Goal: Task Accomplishment & Management: Complete application form

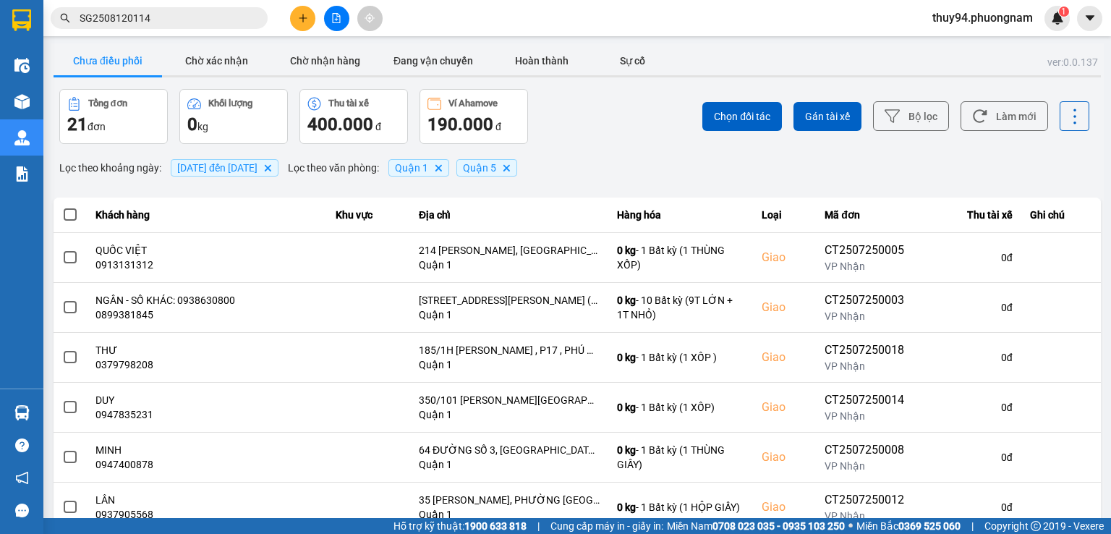
scroll to position [246, 0]
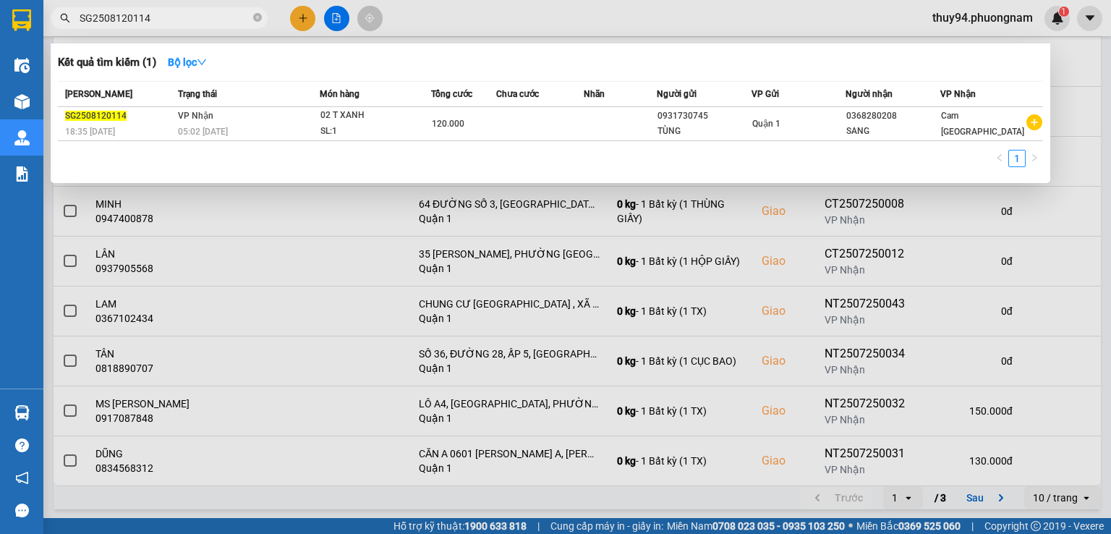
click at [160, 21] on input "SG2508120114" at bounding box center [165, 18] width 171 height 16
click at [161, 21] on input "SG2508120114" at bounding box center [165, 18] width 171 height 16
paste input "03"
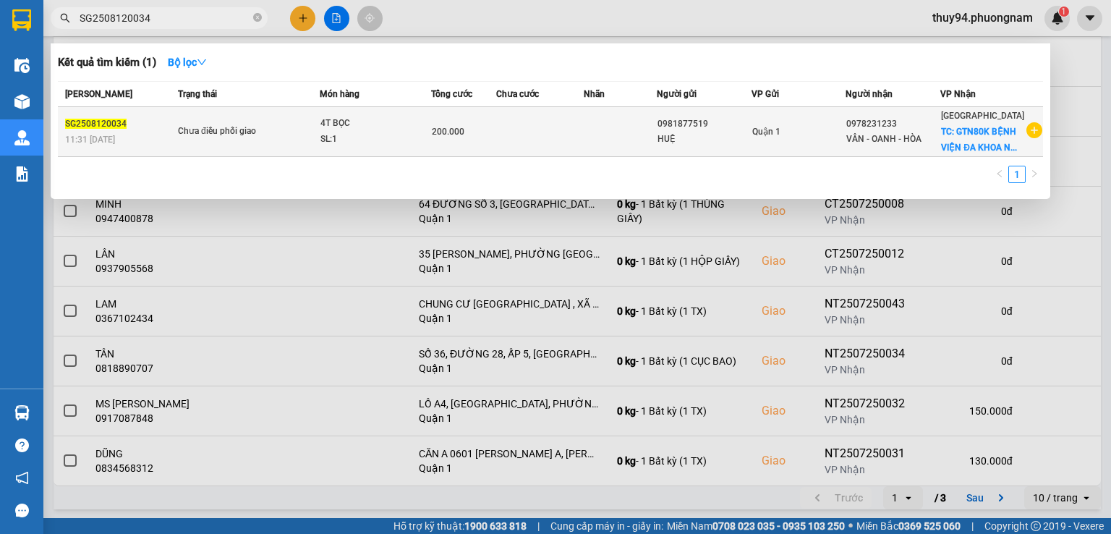
type input "SG2508120034"
click at [320, 140] on td "Chưa điều phối giao" at bounding box center [246, 132] width 145 height 50
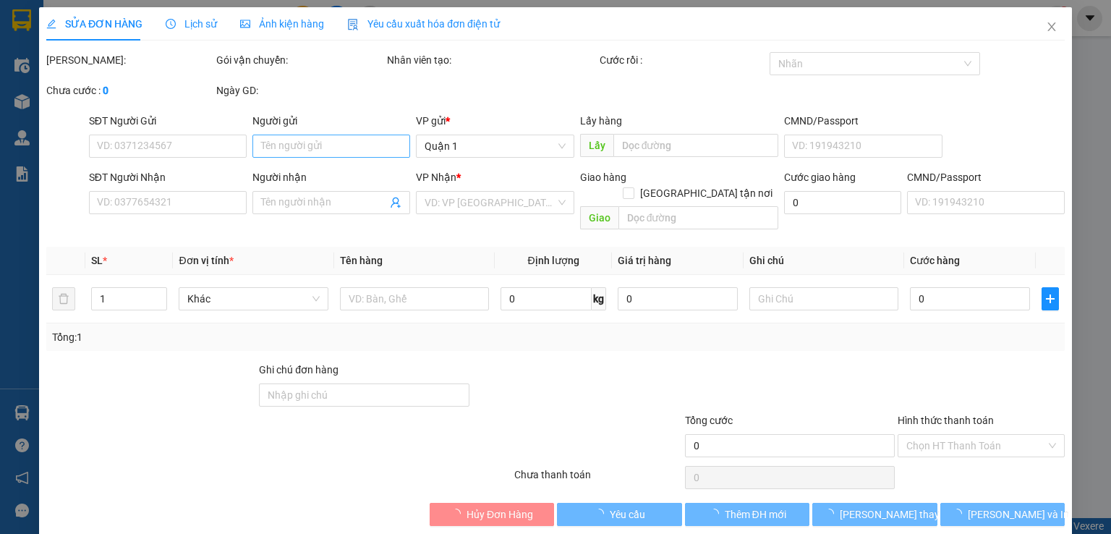
type input "0981877519"
type input "HUỆ"
type input "0978231233"
type input "VÂN - OANH - HÒA"
checkbox input "true"
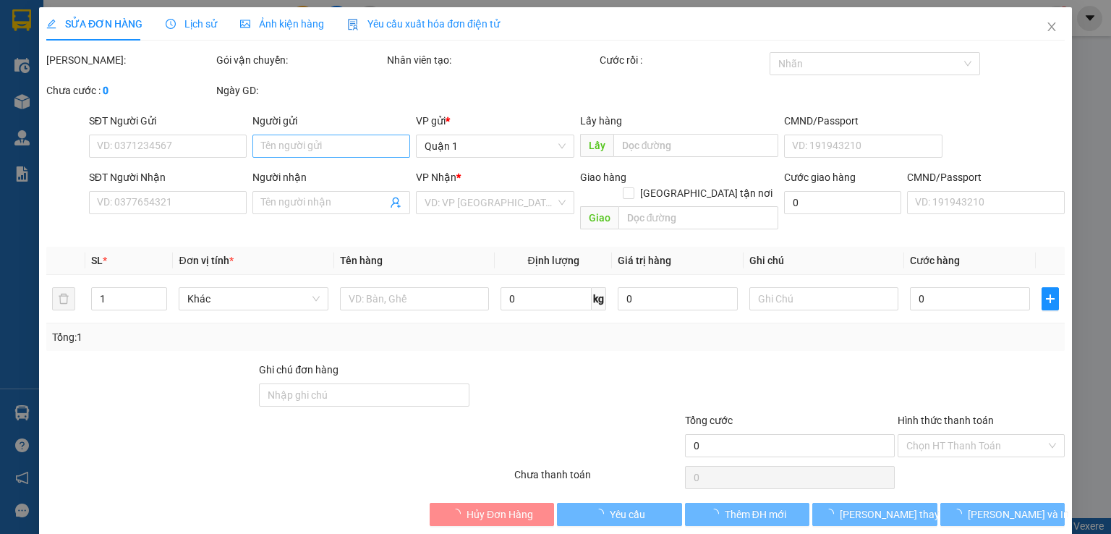
type input "GTN80K BỆNH VIỆN ĐA KHOA [GEOGRAPHIC_DATA]"
type input "200.000"
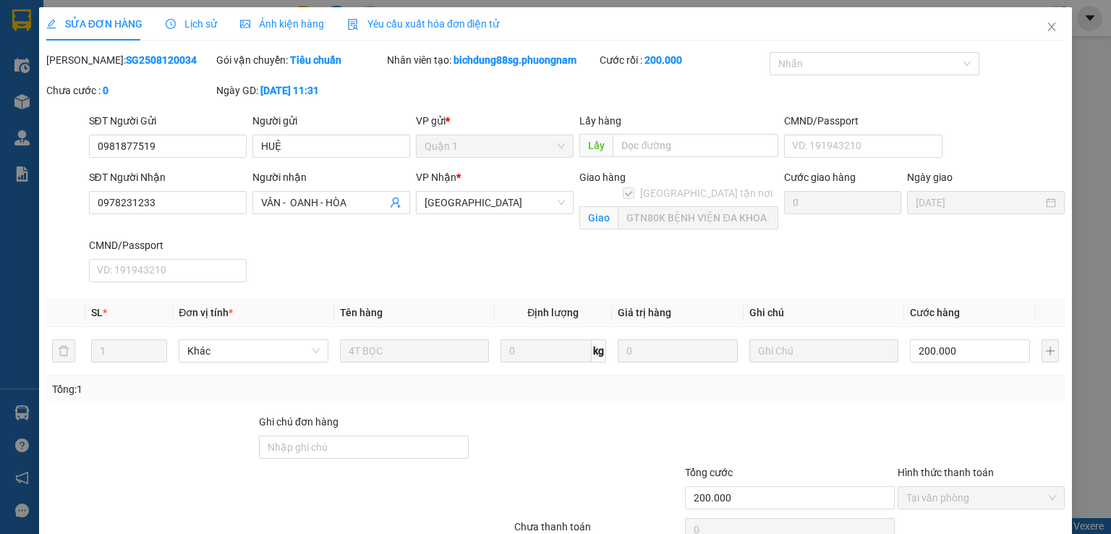
click at [389, 218] on div "Người nhận VÂN - OANH - HÒA" at bounding box center [331, 194] width 158 height 51
click at [314, 198] on input "VÂN - OANH - HÒA" at bounding box center [324, 203] width 126 height 16
click at [170, 192] on input "0978231233" at bounding box center [168, 202] width 158 height 23
click at [170, 191] on input "0978231233" at bounding box center [168, 202] width 158 height 23
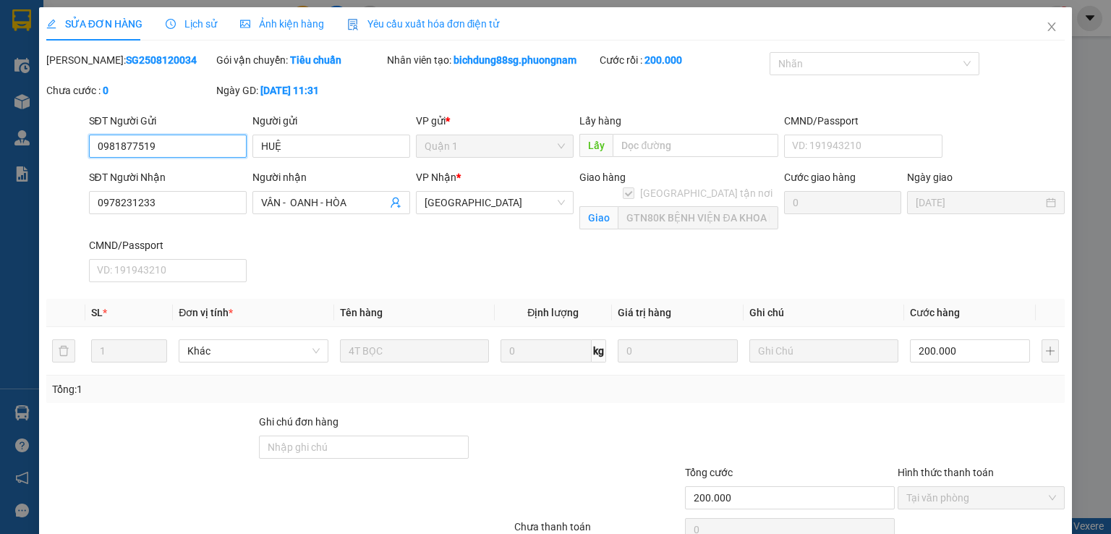
click at [188, 140] on input "0981877519" at bounding box center [168, 146] width 158 height 23
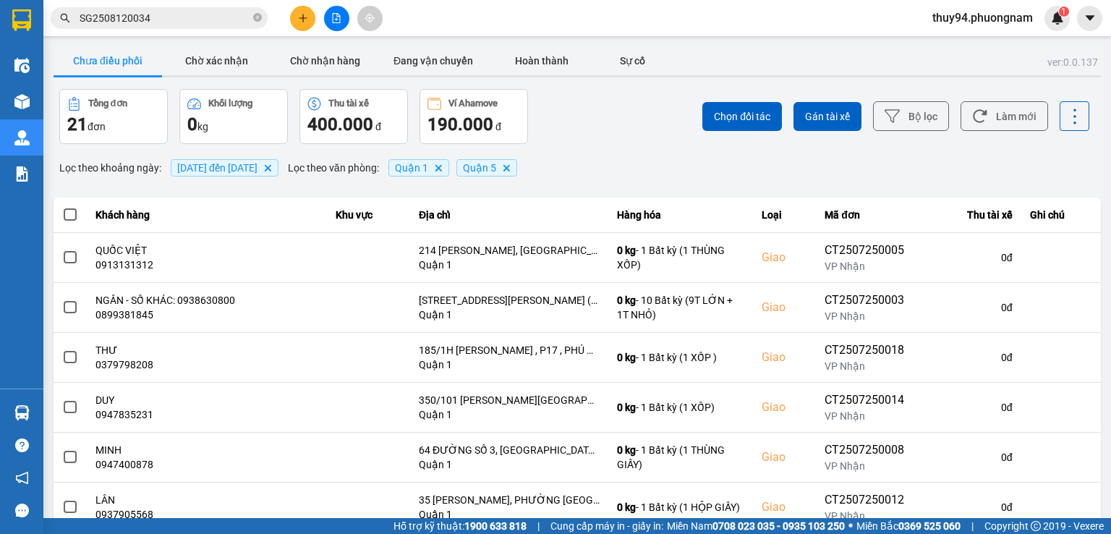
click at [171, 18] on input "SG2508120034" at bounding box center [165, 18] width 171 height 16
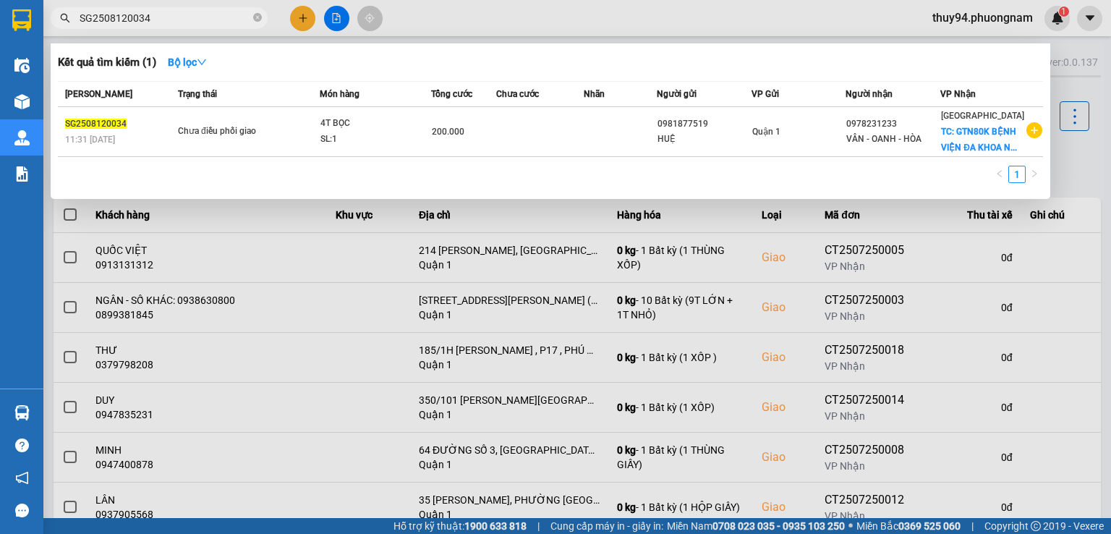
click at [171, 18] on input "SG2508120034" at bounding box center [165, 18] width 171 height 16
paste input "41"
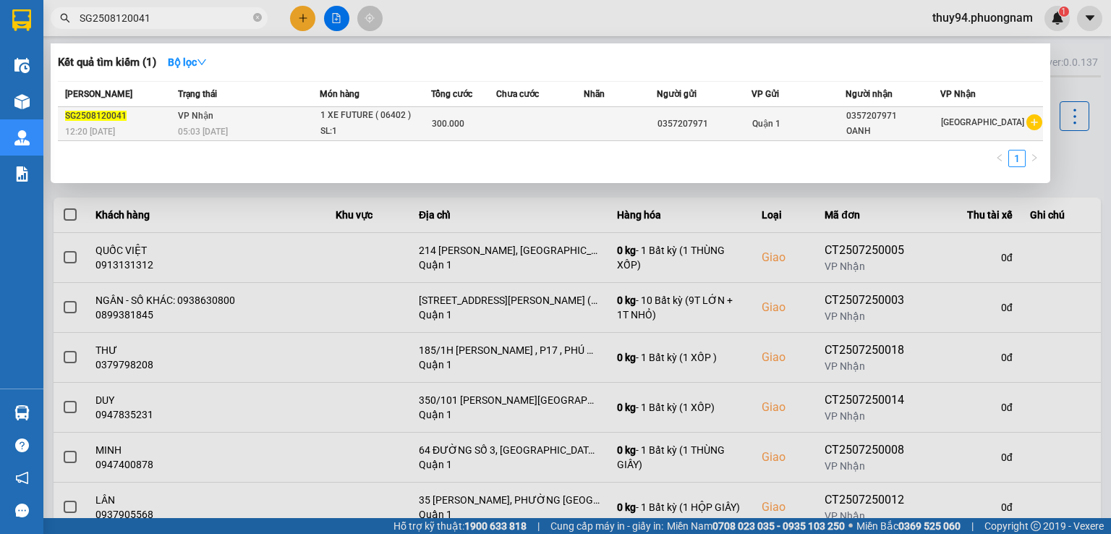
click at [270, 126] on div "05:03 [DATE]" at bounding box center [248, 132] width 141 height 16
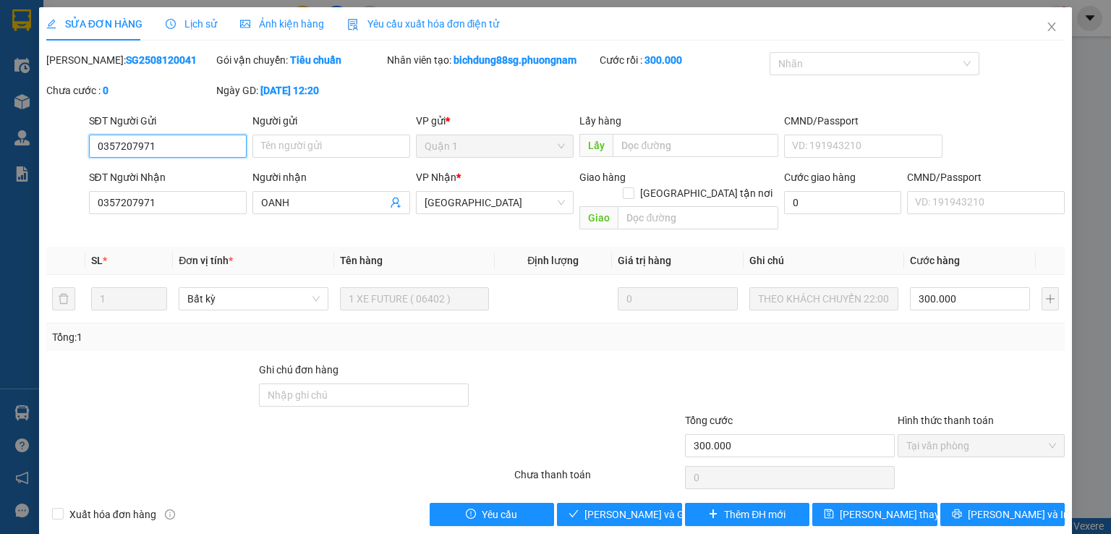
click at [202, 151] on input "0357207971" at bounding box center [168, 146] width 158 height 23
click at [185, 209] on input "0357207971" at bounding box center [168, 202] width 158 height 23
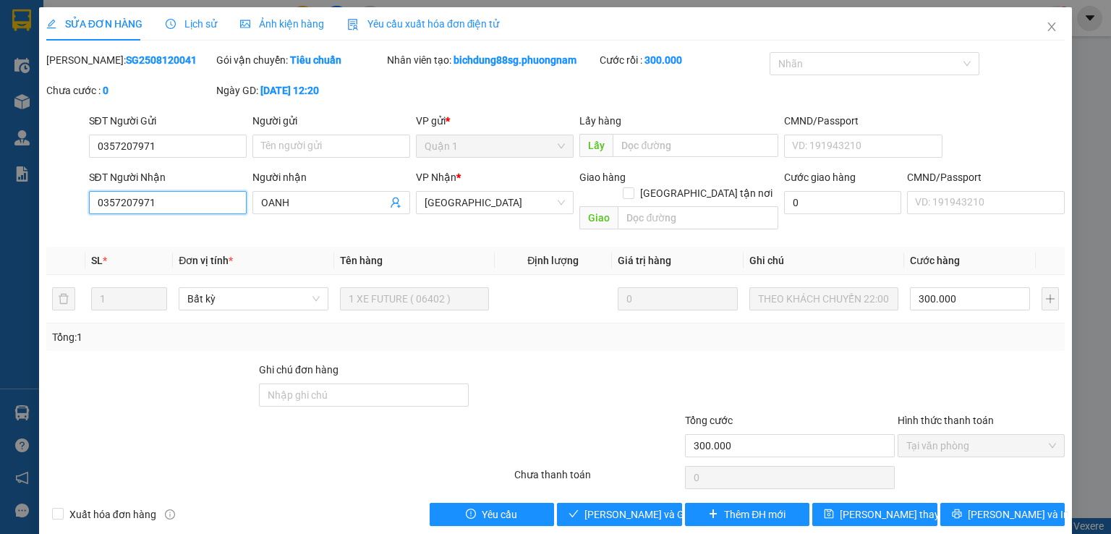
click at [186, 209] on input "0357207971" at bounding box center [168, 202] width 158 height 23
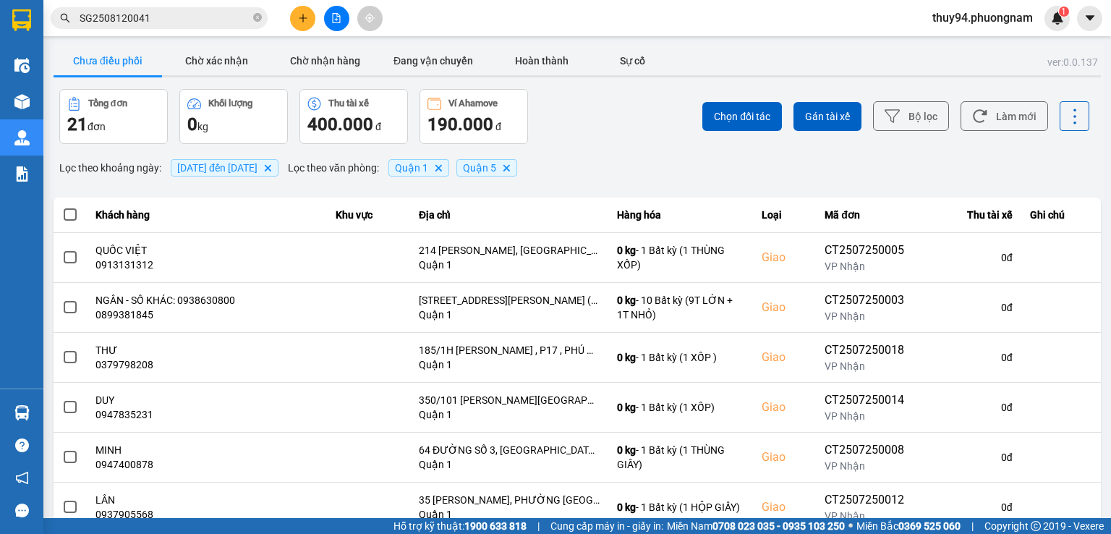
click at [178, 17] on input "SG2508120041" at bounding box center [165, 18] width 171 height 16
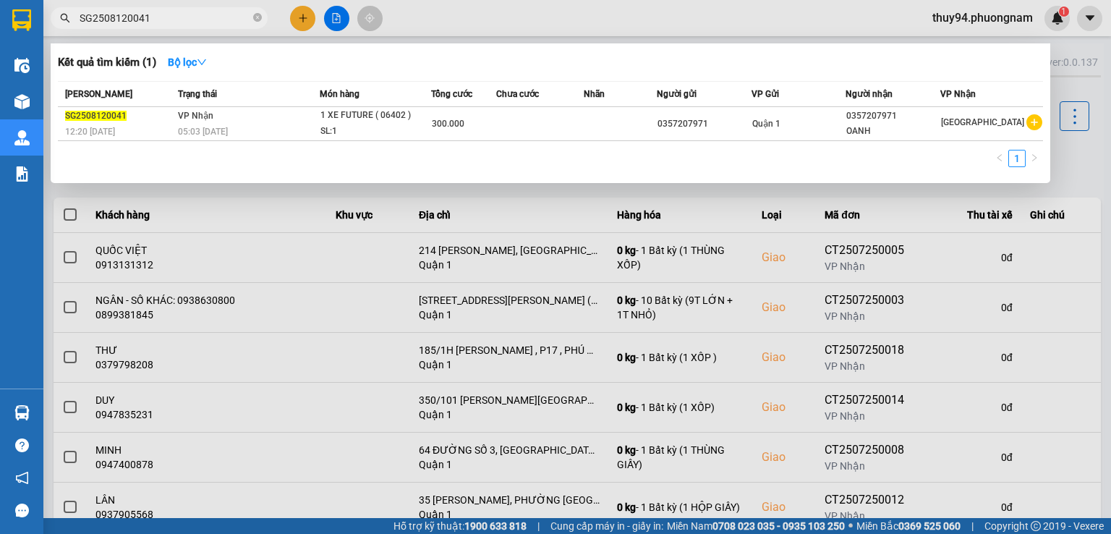
click at [178, 17] on input "SG2508120041" at bounding box center [165, 18] width 171 height 16
paste input "Q52508120080"
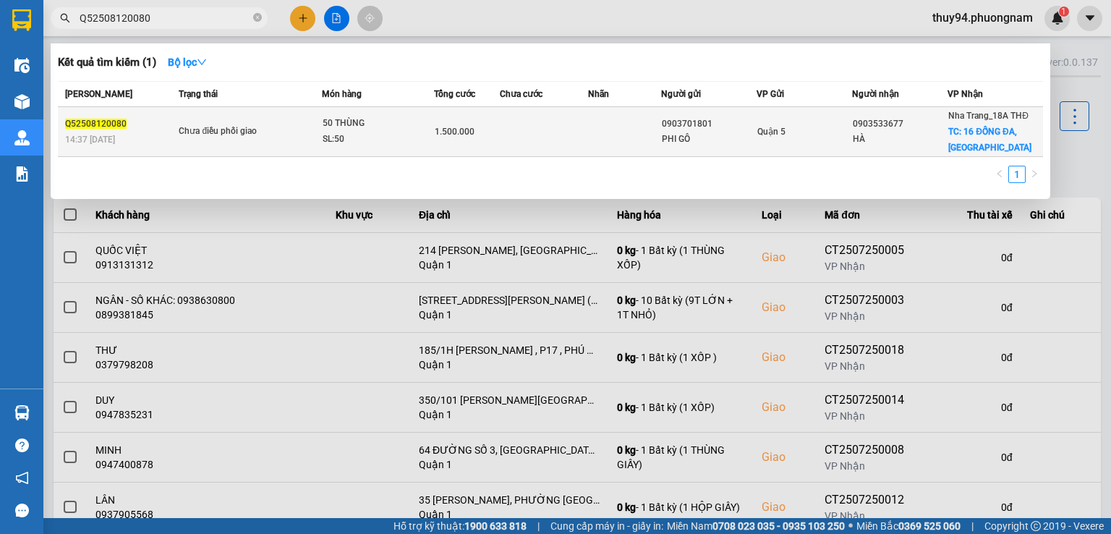
type input "Q52508120080"
click at [256, 128] on div "Chưa điều phối giao" at bounding box center [233, 132] width 108 height 16
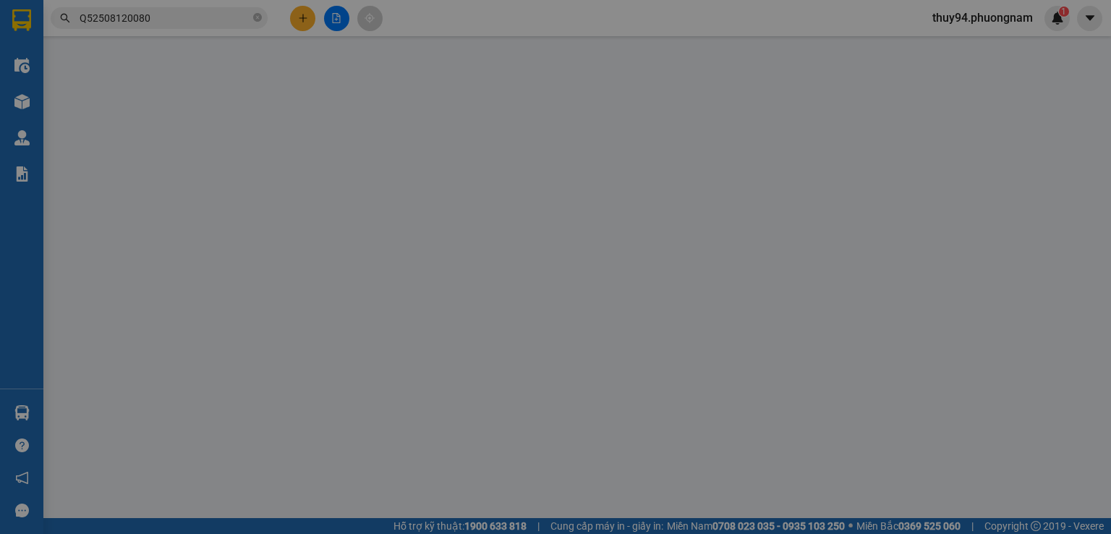
type input "0903701801"
type input "PHI GÔ"
type input "0903533677"
type input "HÀ"
checkbox input "true"
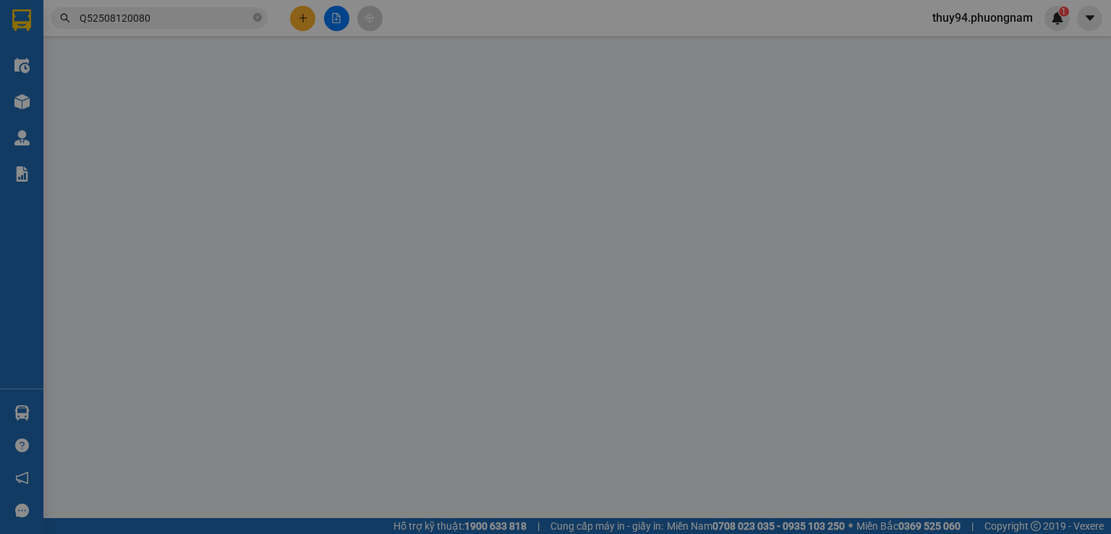
type input "16 ĐỐNG ĐA, [GEOGRAPHIC_DATA]"
type input "1.500.000"
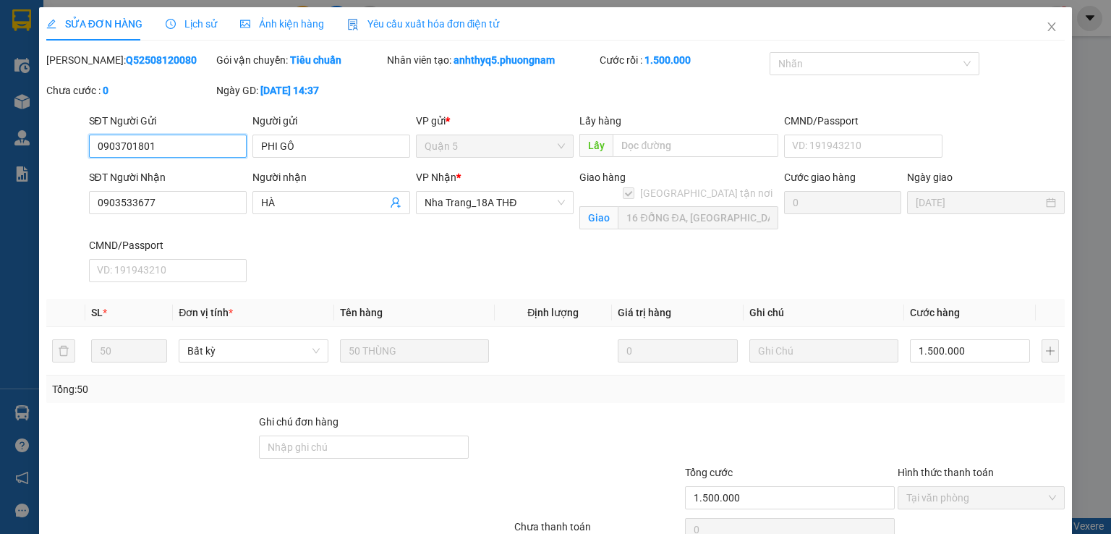
click at [162, 148] on input "0903701801" at bounding box center [168, 146] width 158 height 23
click at [199, 201] on input "0903533677" at bounding box center [168, 202] width 158 height 23
